Goal: Task Accomplishment & Management: Use online tool/utility

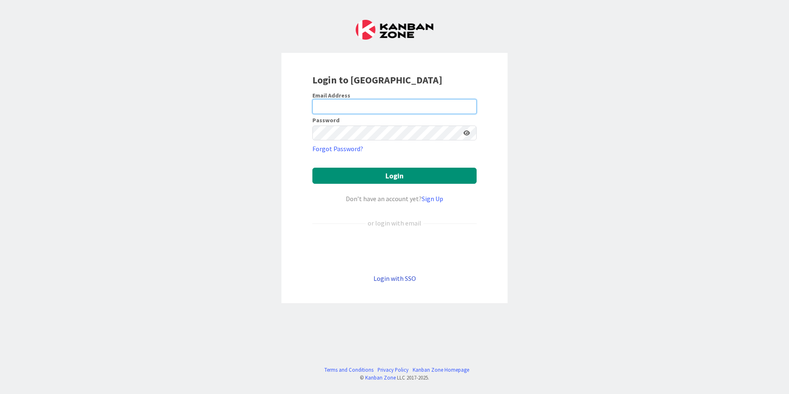
type input "[EMAIL_ADDRESS][PERSON_NAME][DOMAIN_NAME]"
click at [394, 279] on link "Login with SSO" at bounding box center [395, 278] width 43 height 8
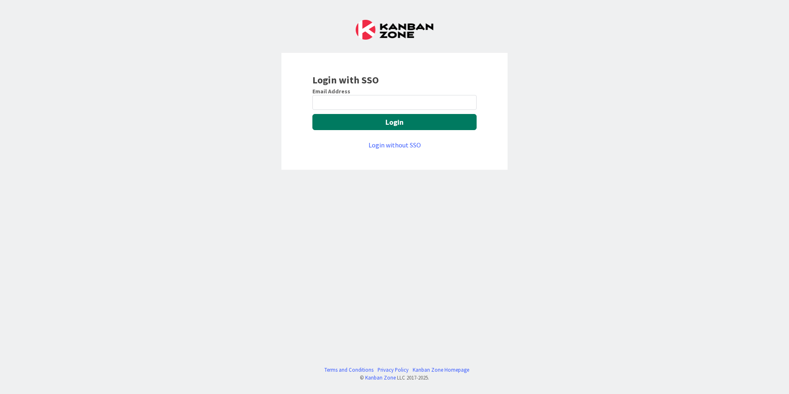
click at [356, 121] on button "Login" at bounding box center [394, 122] width 164 height 16
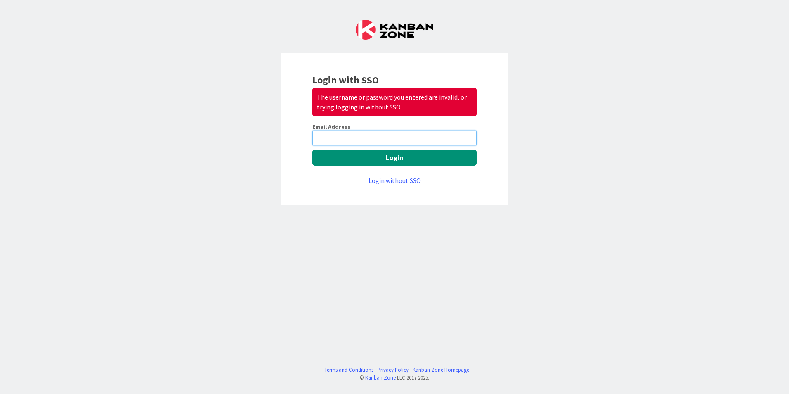
click at [340, 135] on input "email" at bounding box center [394, 137] width 164 height 15
type input "[PERSON_NAME][EMAIL_ADDRESS][PERSON_NAME][DOMAIN_NAME]"
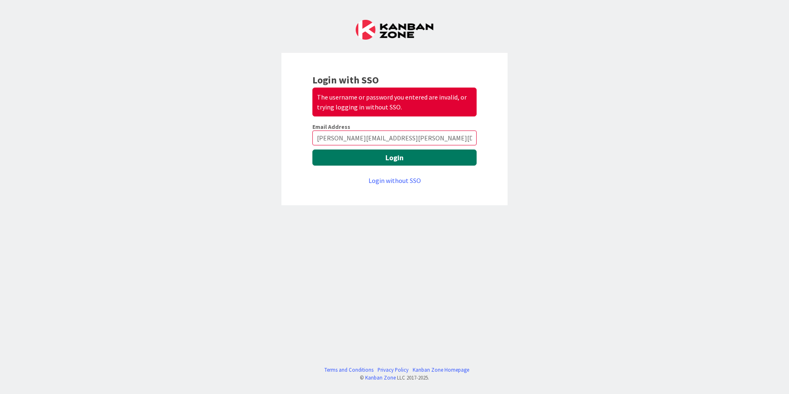
click at [362, 159] on button "Login" at bounding box center [394, 157] width 164 height 16
click at [396, 139] on input "[PERSON_NAME][EMAIL_ADDRESS][PERSON_NAME][DOMAIN_NAME]" at bounding box center [394, 137] width 164 height 15
drag, startPoint x: 404, startPoint y: 138, endPoint x: 280, endPoint y: 131, distance: 124.0
click at [280, 131] on div "Login with SSO The username or password you entered are invalid, or trying logg…" at bounding box center [394, 197] width 789 height 394
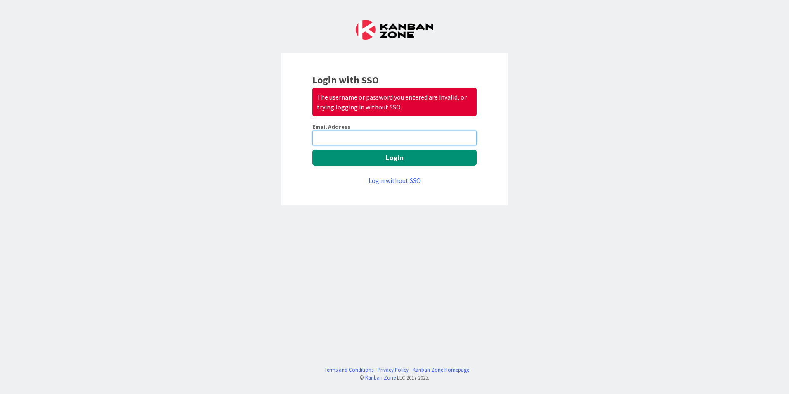
click at [351, 140] on input "email" at bounding box center [394, 137] width 164 height 15
type input "[EMAIL_ADDRESS][PERSON_NAME][DOMAIN_NAME]"
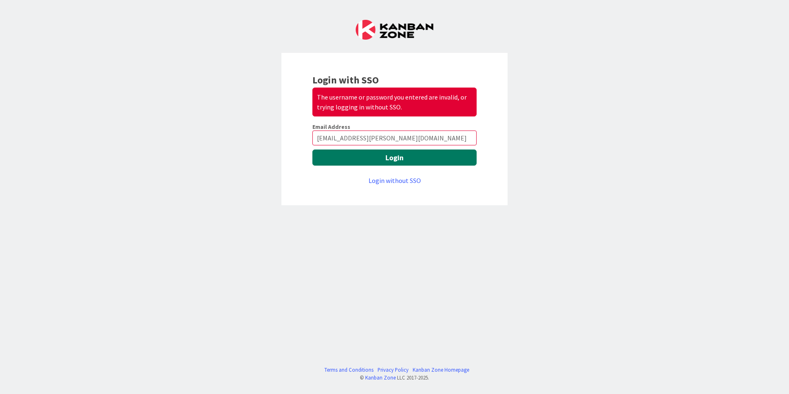
click at [363, 158] on button "Login" at bounding box center [394, 157] width 164 height 16
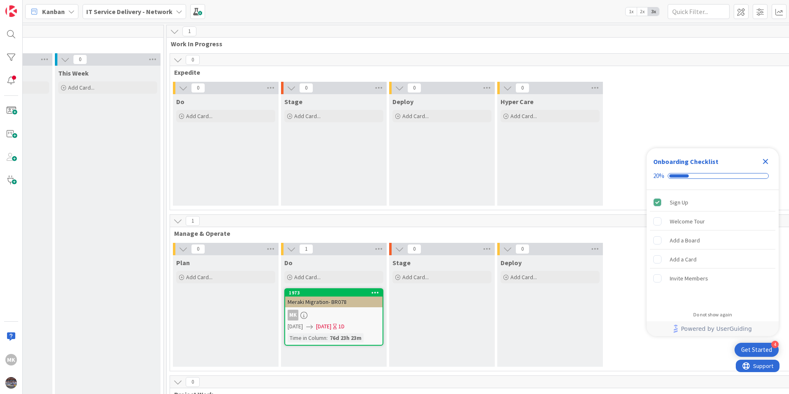
scroll to position [0, 418]
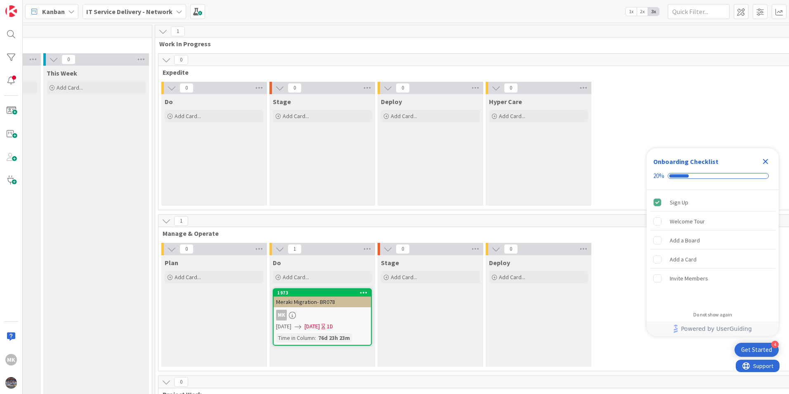
click at [764, 158] on icon "Close Checklist" at bounding box center [766, 161] width 10 height 10
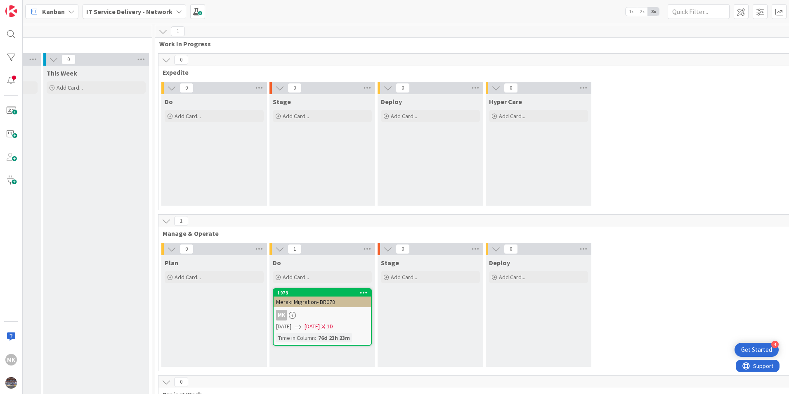
scroll to position [0, 0]
drag, startPoint x: 388, startPoint y: 374, endPoint x: 342, endPoint y: 368, distance: 47.0
click at [342, 368] on div "1 Manage & Operate 0 Plan Add Card... 1 Do Add Card... 1973 Meraki Migration- B…" at bounding box center [484, 294] width 655 height 161
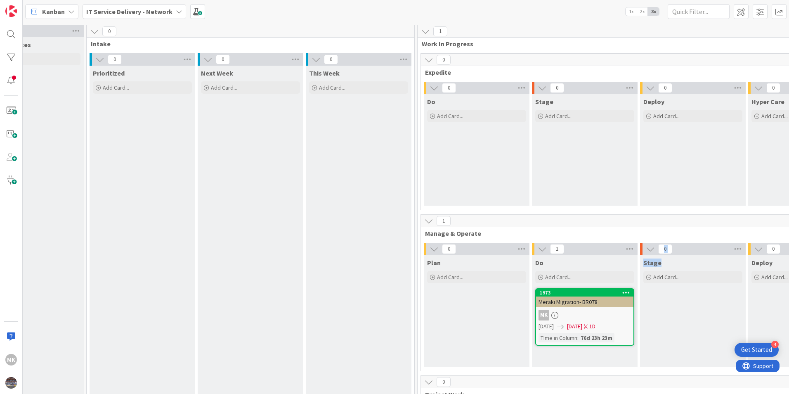
scroll to position [0, 135]
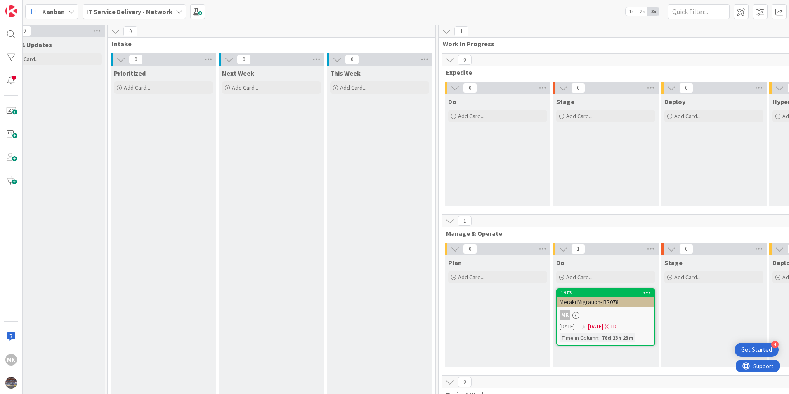
click at [145, 13] on b "IT Service Delivery - Network" at bounding box center [129, 11] width 86 height 8
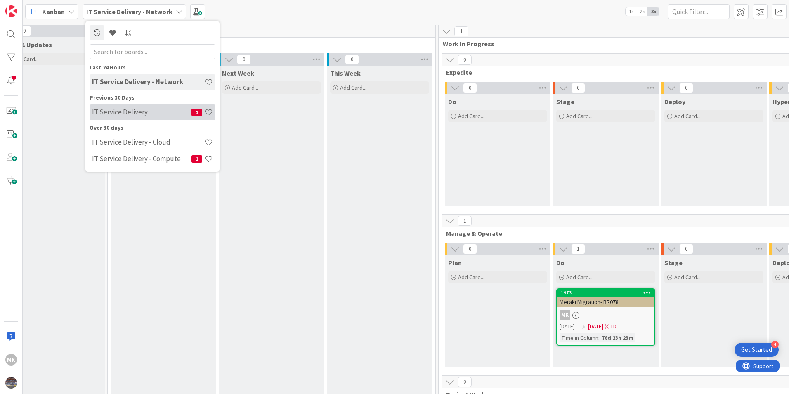
click at [135, 114] on h4 "IT Service Delivery" at bounding box center [141, 112] width 99 height 8
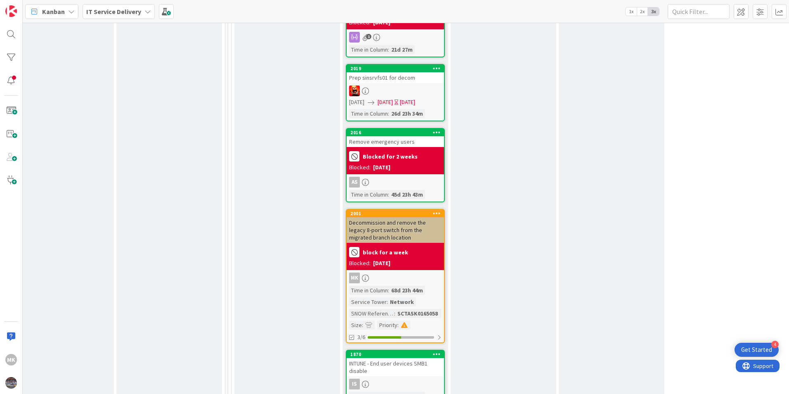
scroll to position [1486, 345]
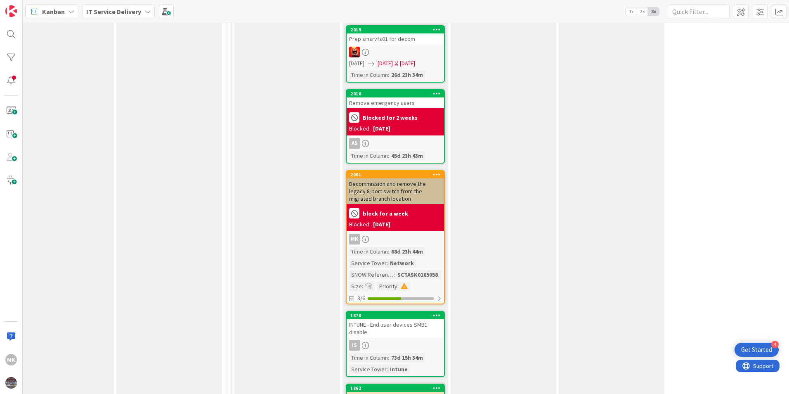
click at [411, 234] on div "MK" at bounding box center [395, 239] width 97 height 11
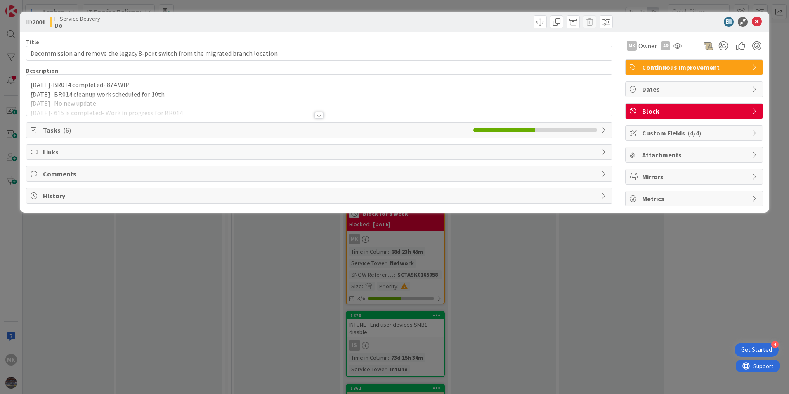
click at [659, 107] on span "Block" at bounding box center [695, 111] width 106 height 10
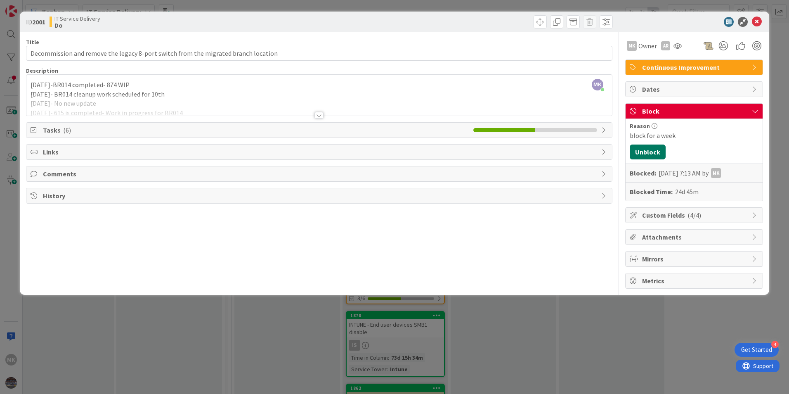
click at [641, 151] on button "Unblock" at bounding box center [648, 151] width 36 height 15
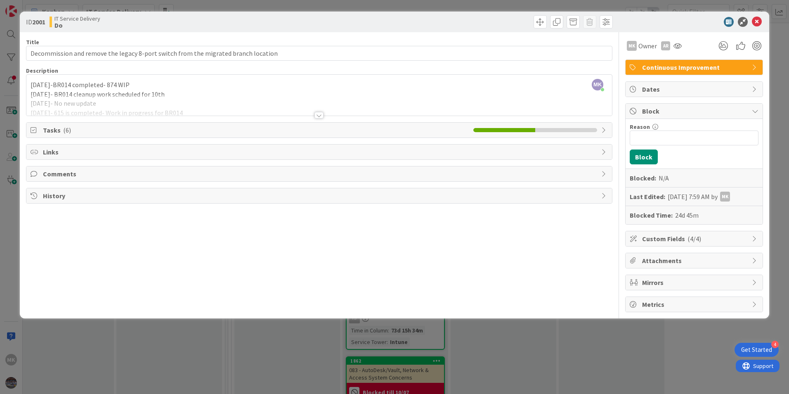
click at [29, 85] on div "MK Manju Kaphle just joined 9/16/25-BR014 completed- 874 WIP 9/8/25- BR014 clea…" at bounding box center [319, 95] width 586 height 41
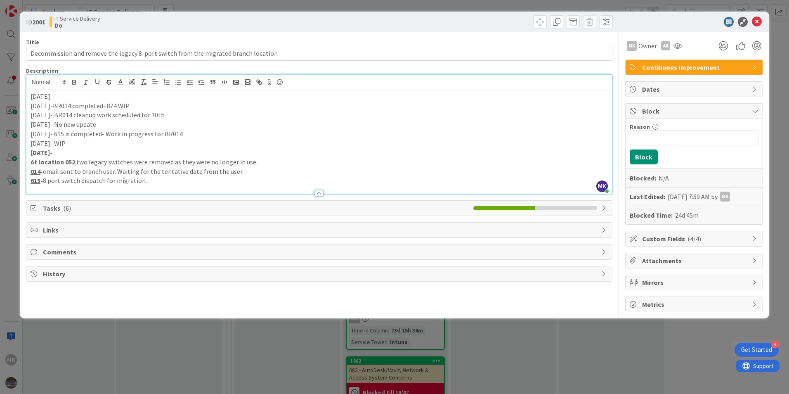
click at [71, 94] on p "10/13/25" at bounding box center [319, 96] width 577 height 9
click at [131, 213] on span "Tasks ( 6 )" at bounding box center [256, 208] width 426 height 10
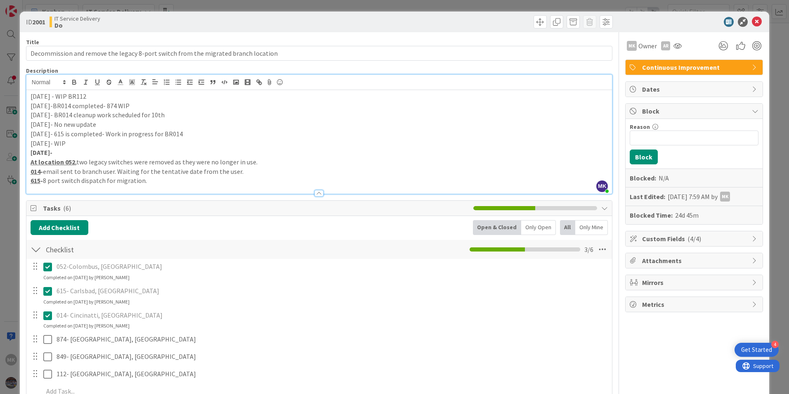
click at [97, 99] on p "10/13/25 - WIP BR112" at bounding box center [319, 96] width 577 height 9
click at [752, 18] on icon at bounding box center [757, 22] width 10 height 10
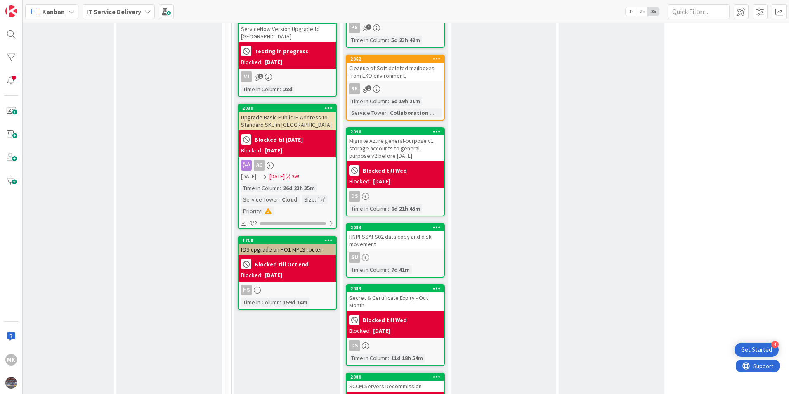
scroll to position [784, 345]
